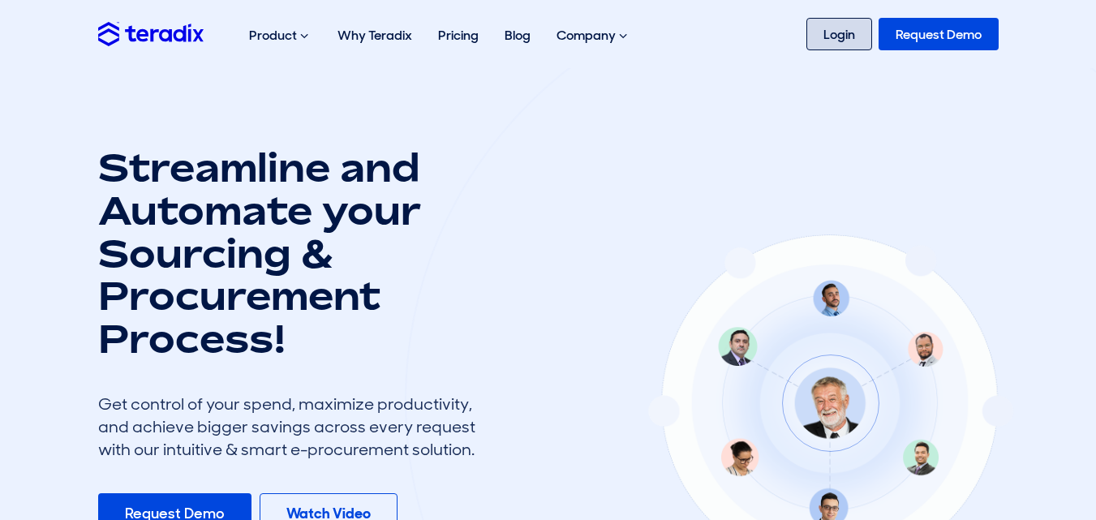
click at [819, 40] on link "Login" at bounding box center [839, 34] width 66 height 32
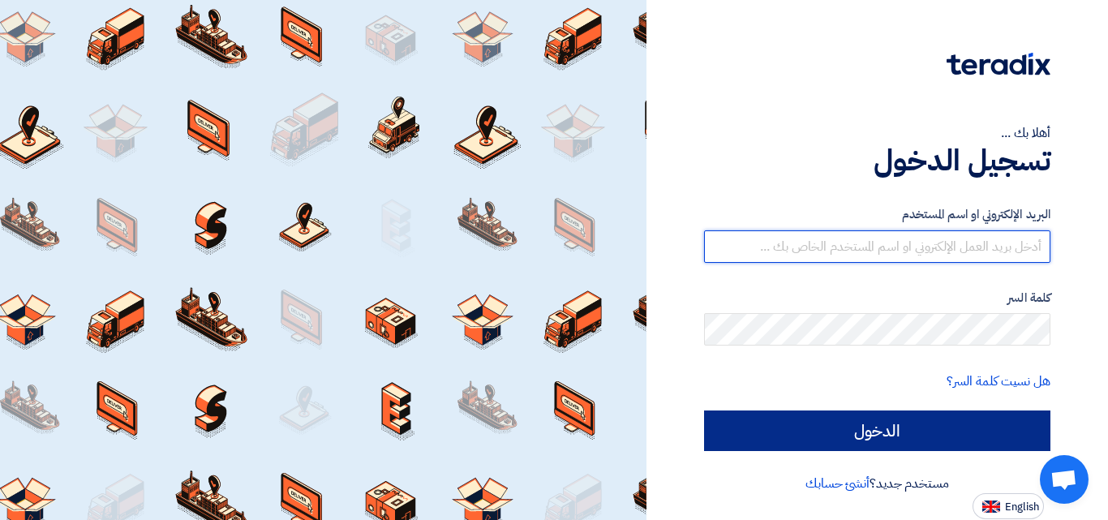
type input "marc.azer@awstreams.com"
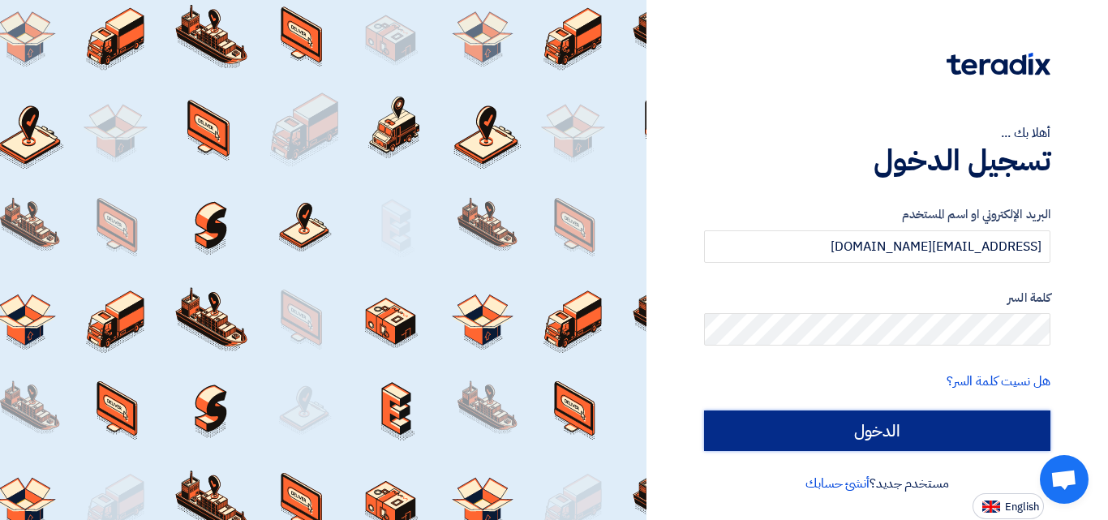
click at [915, 435] on input "الدخول" at bounding box center [877, 430] width 346 height 41
type input "Sign in"
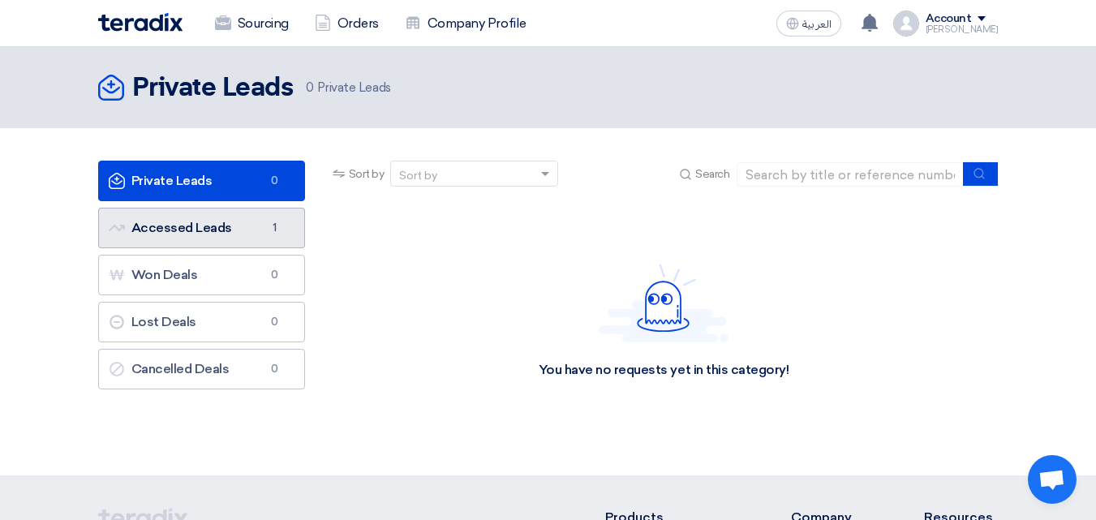
click at [177, 223] on link "Accessed Leads Accessed Leads 1" at bounding box center [201, 228] width 207 height 41
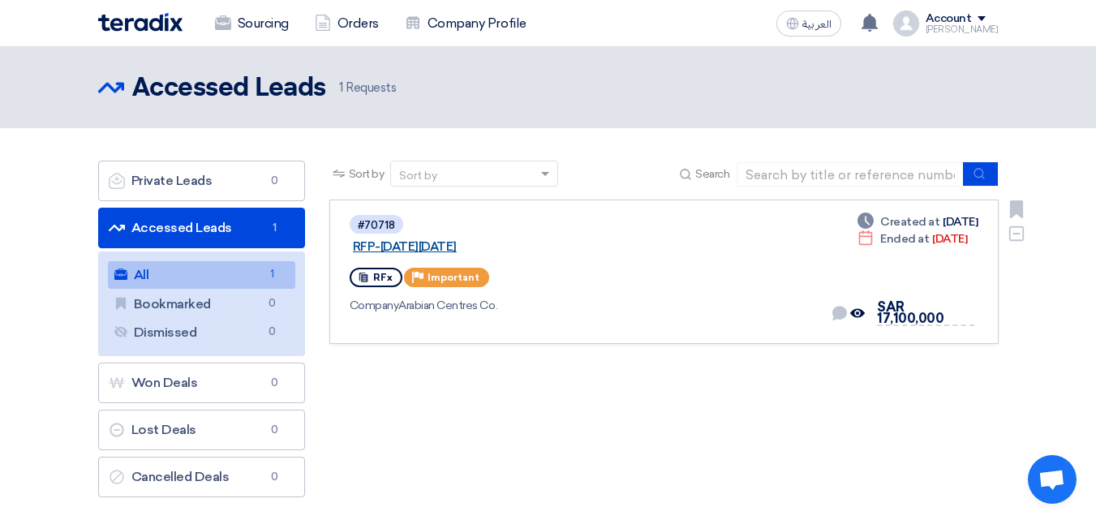
click at [464, 239] on link "RFP-Saudi National Day 2025" at bounding box center [556, 246] width 406 height 15
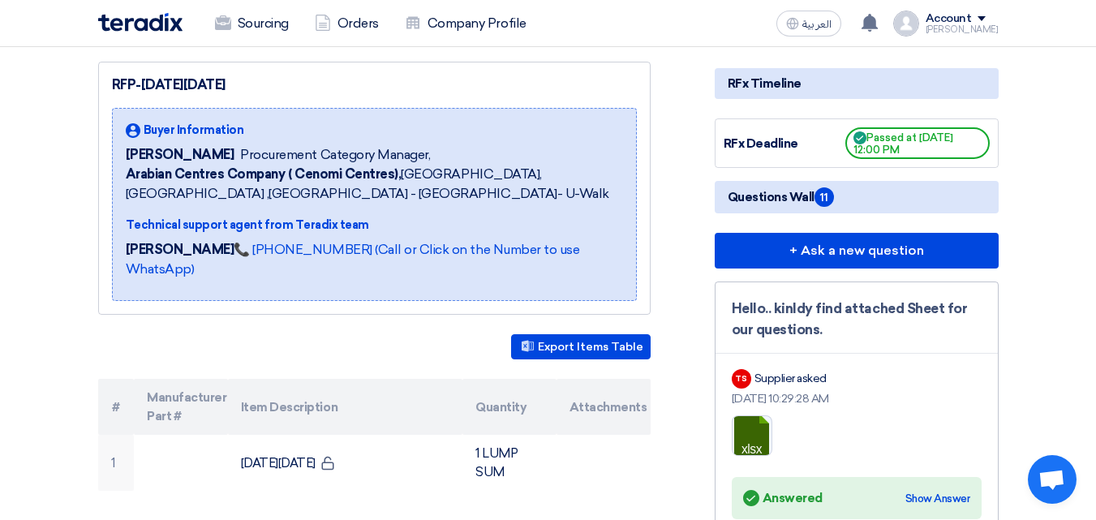
scroll to position [81, 0]
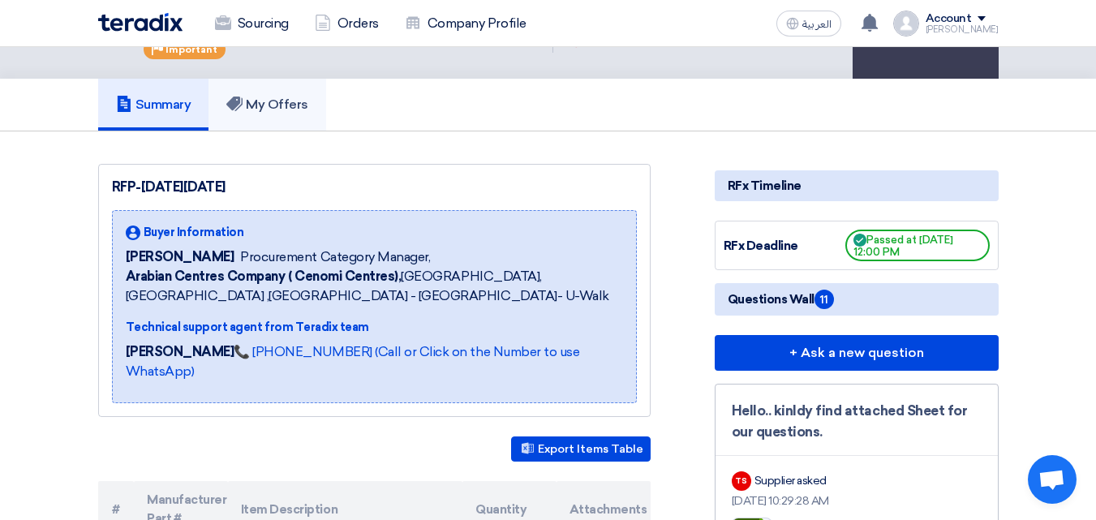
click at [259, 120] on link "My Offers" at bounding box center [267, 105] width 118 height 52
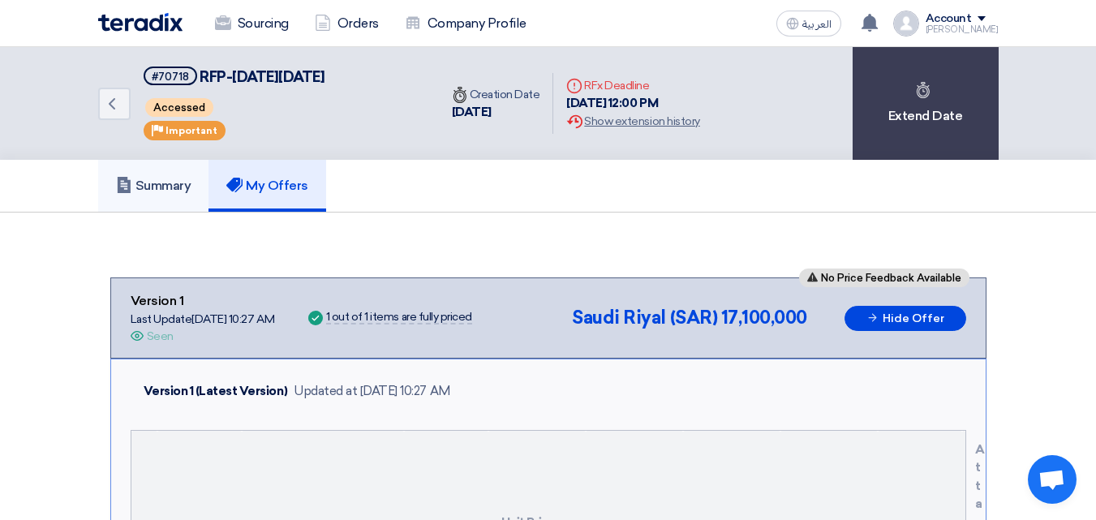
click at [187, 178] on h5 "Summary" at bounding box center [153, 186] width 75 height 16
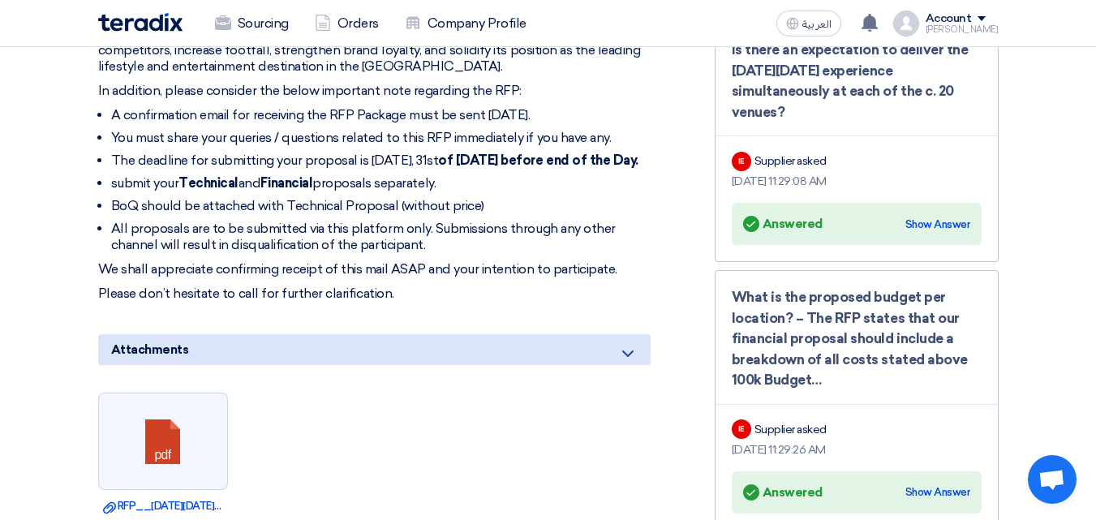
scroll to position [892, 0]
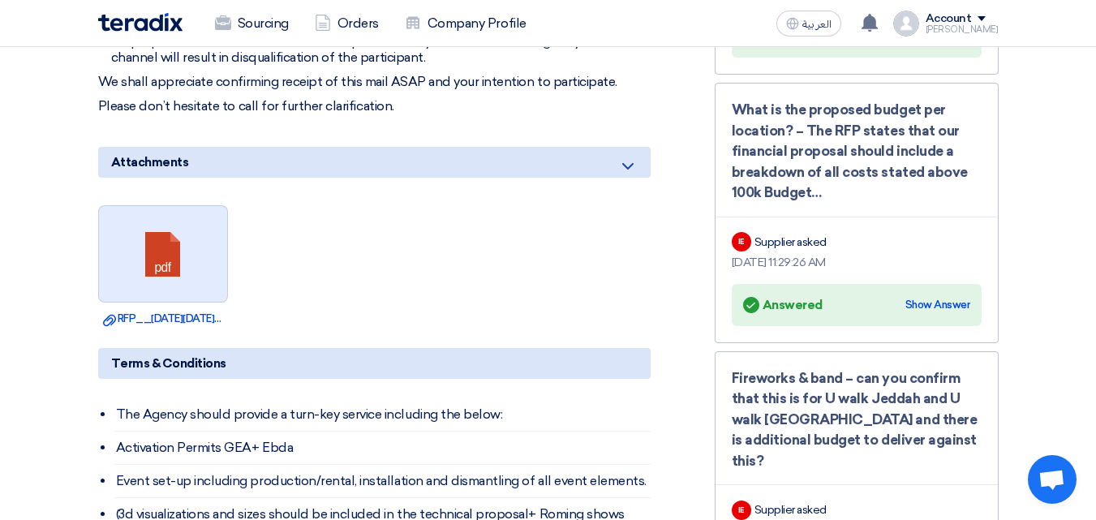
click at [164, 266] on link at bounding box center [164, 254] width 130 height 97
click at [160, 247] on link at bounding box center [164, 254] width 130 height 97
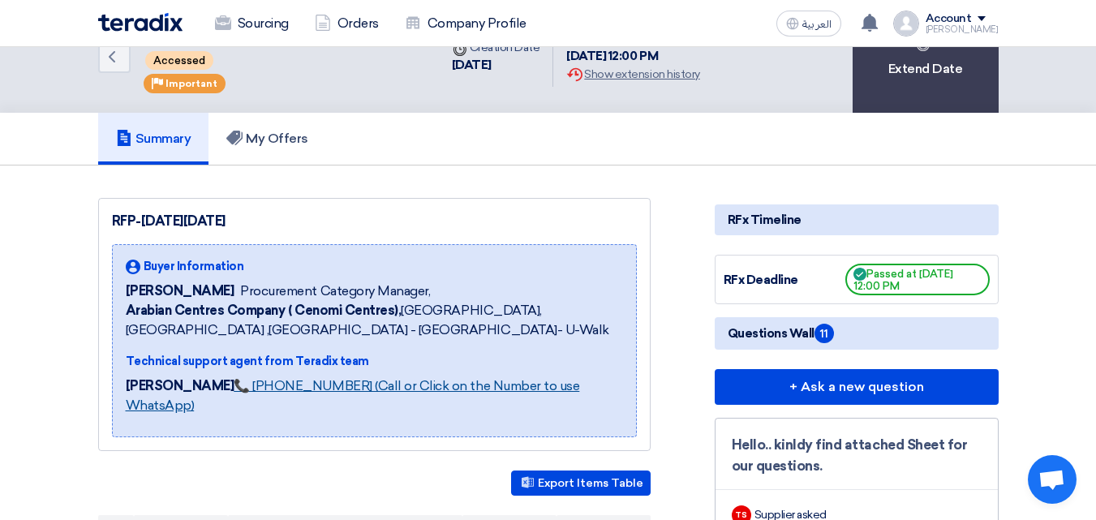
scroll to position [0, 0]
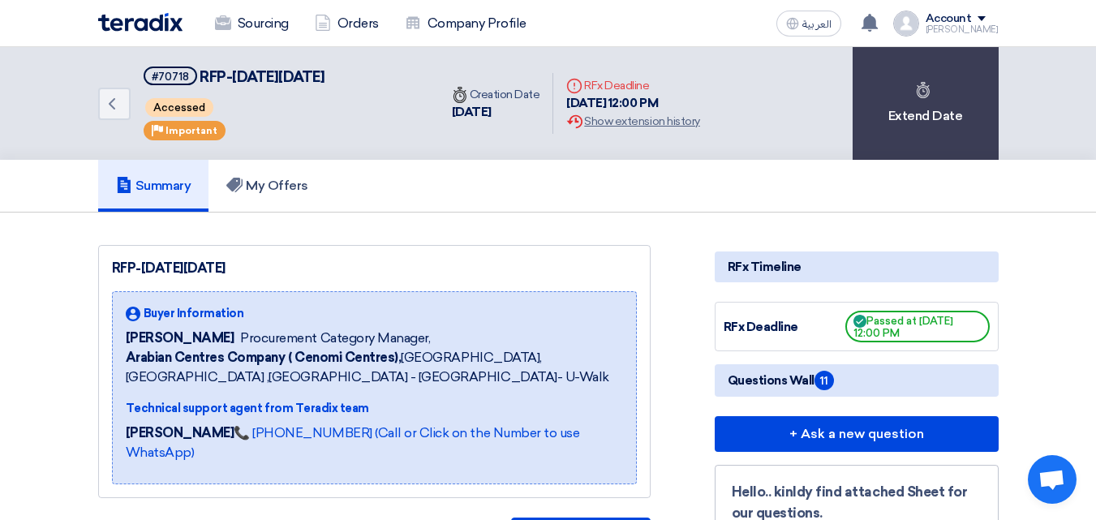
click at [617, 90] on div "Deadline RFx Deadline" at bounding box center [632, 85] width 133 height 17
